Goal: Task Accomplishment & Management: Complete application form

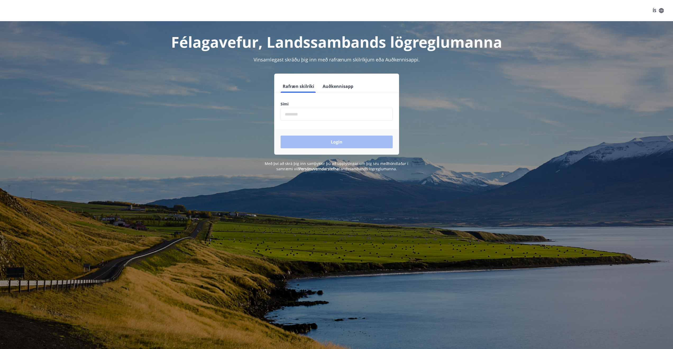
click at [303, 115] on input "phone" at bounding box center [337, 114] width 112 height 13
type input "********"
click at [321, 139] on button "Login" at bounding box center [337, 141] width 112 height 13
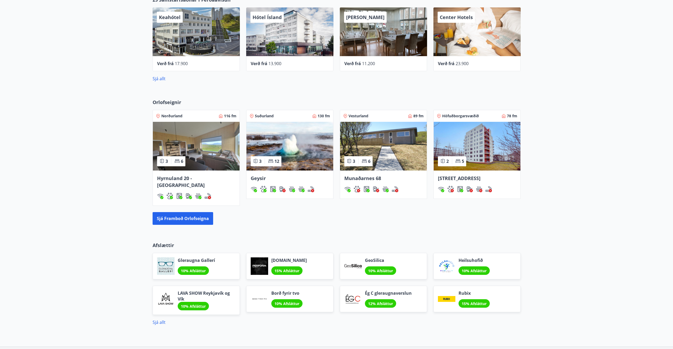
scroll to position [271, 0]
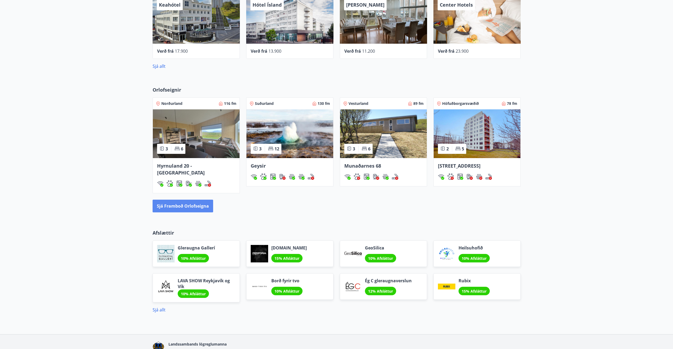
click at [185, 201] on button "Sjá framboð orlofseigna" at bounding box center [183, 206] width 61 height 13
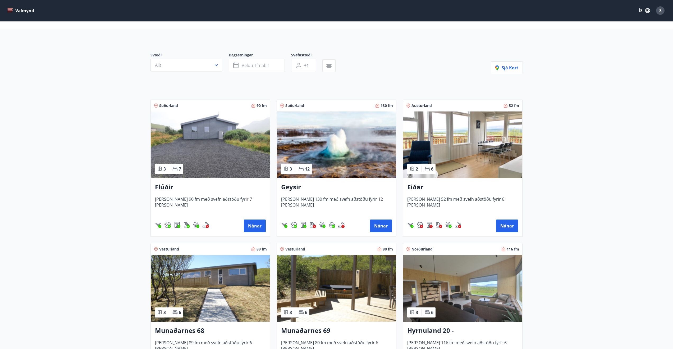
scroll to position [95, 0]
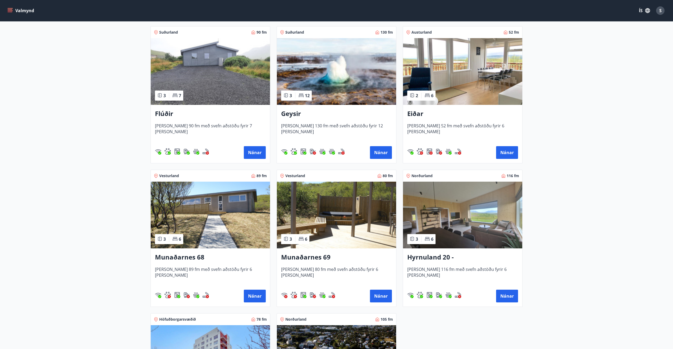
click at [207, 60] on img at bounding box center [210, 71] width 119 height 67
